Goal: Task Accomplishment & Management: Manage account settings

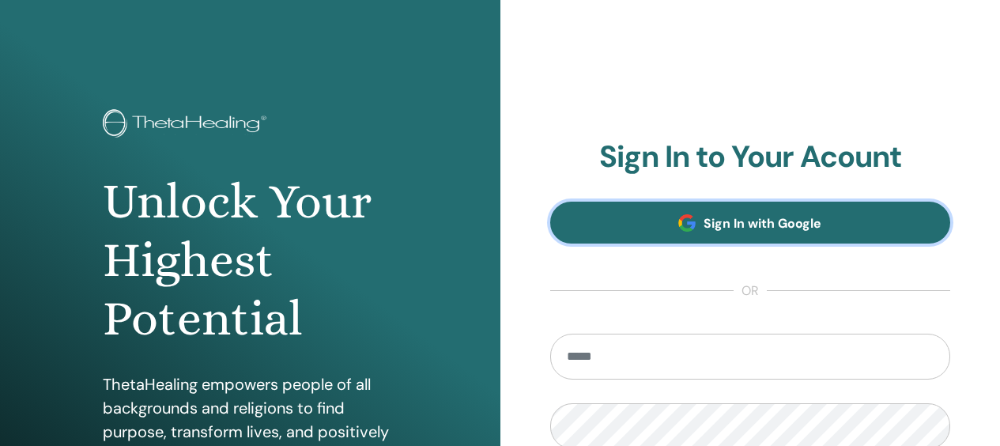
click at [746, 225] on span "Sign In with Google" at bounding box center [763, 223] width 118 height 17
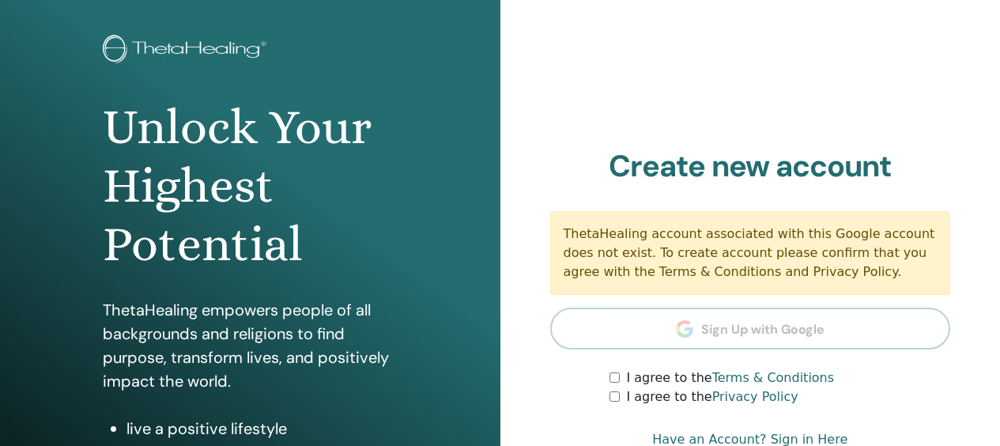
scroll to position [170, 0]
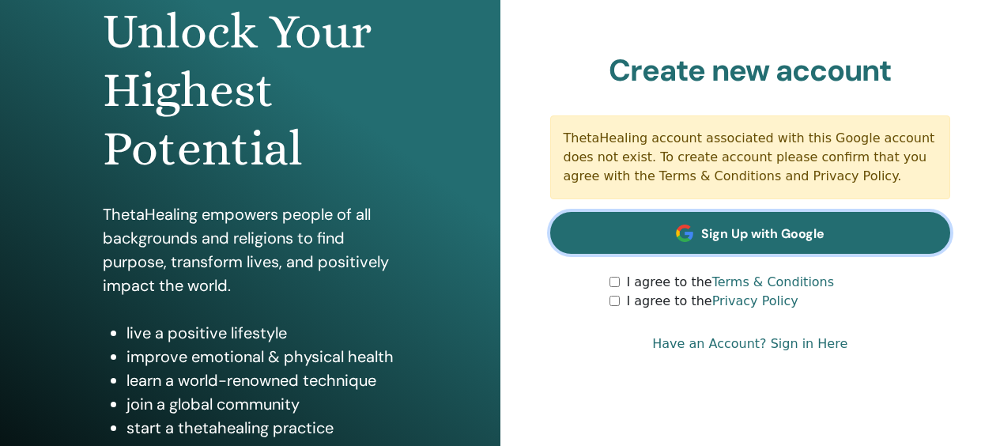
click at [752, 236] on span "Sign Up with Google" at bounding box center [762, 233] width 123 height 17
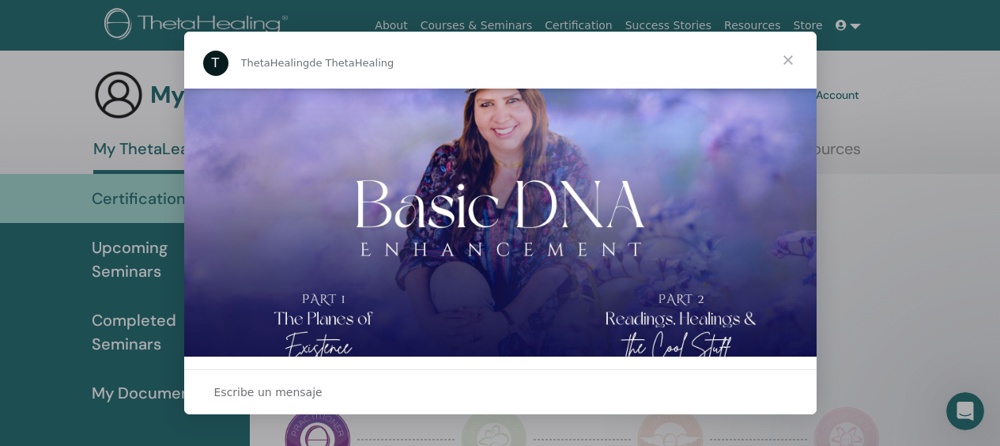
scroll to position [491, 0]
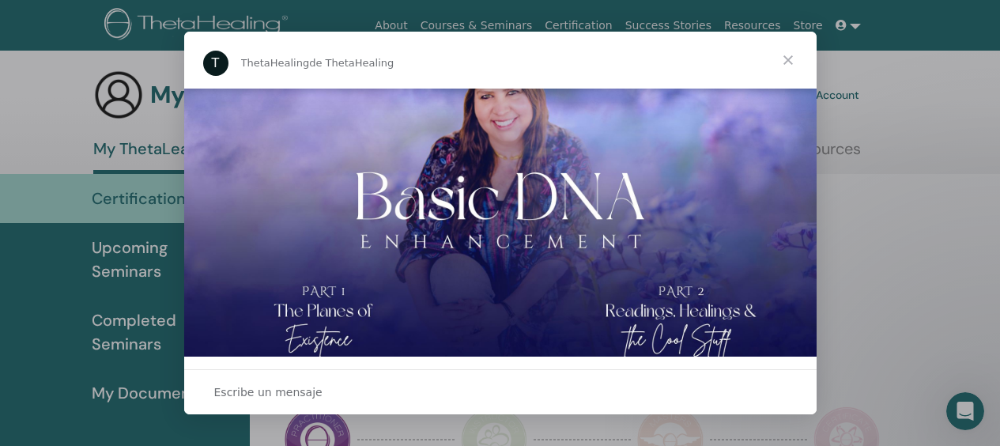
click at [783, 63] on span "Cerrar" at bounding box center [788, 60] width 57 height 57
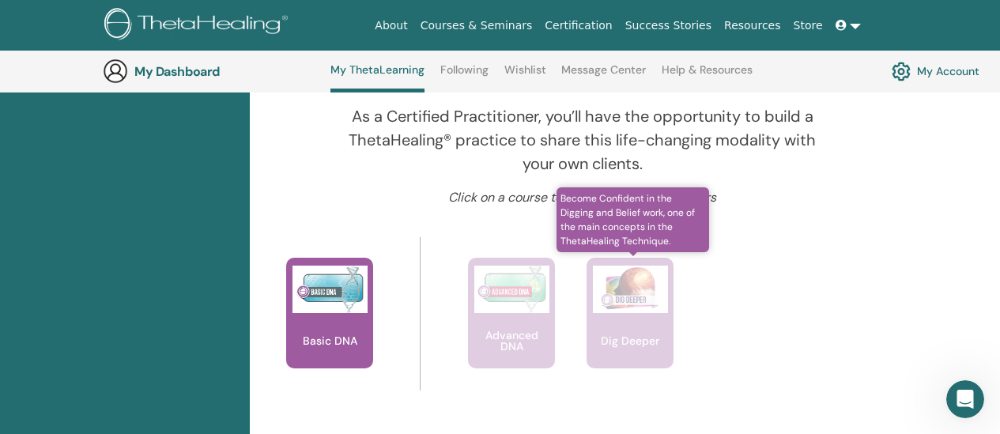
scroll to position [549, 0]
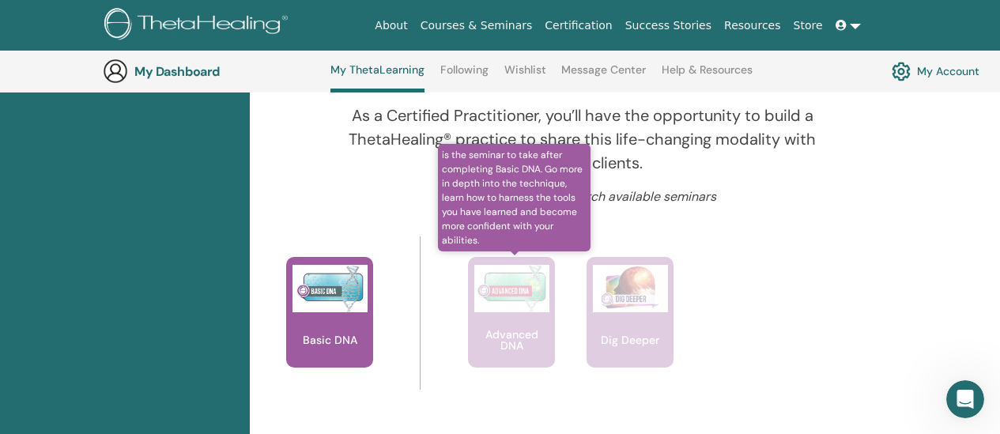
click at [499, 300] on img at bounding box center [511, 288] width 75 height 47
